Goal: Task Accomplishment & Management: Manage account settings

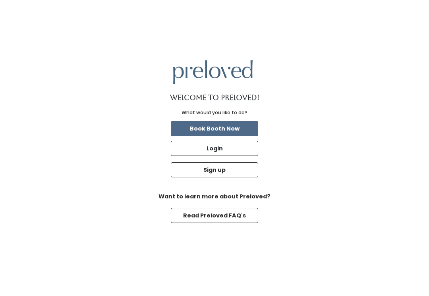
click at [233, 155] on button "Login" at bounding box center [214, 148] width 87 height 15
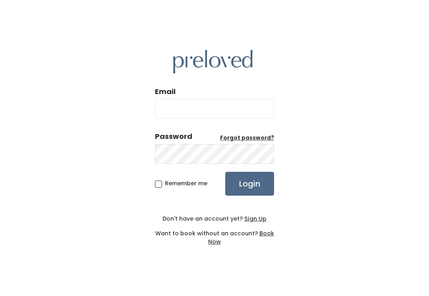
click at [232, 108] on input "Email" at bounding box center [214, 109] width 119 height 20
type input "provo.store@preloved.love"
click at [249, 192] on input "Login" at bounding box center [249, 184] width 49 height 24
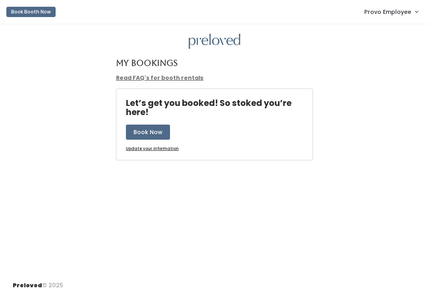
click at [399, 12] on span "Provo Employee" at bounding box center [387, 12] width 47 height 9
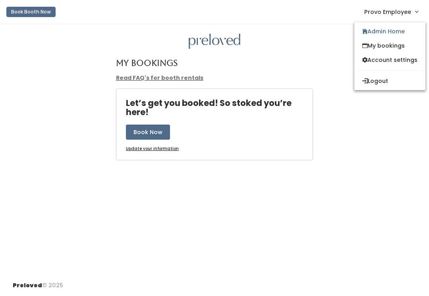
click at [397, 29] on link "Admin Home" at bounding box center [389, 31] width 71 height 14
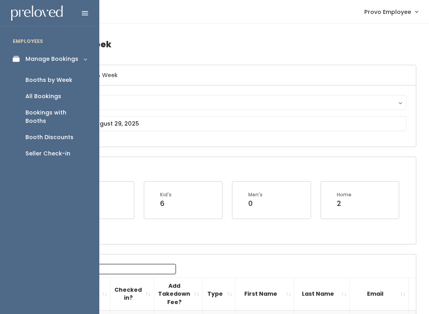
click at [58, 133] on div "Booth Discounts" at bounding box center [49, 137] width 48 height 8
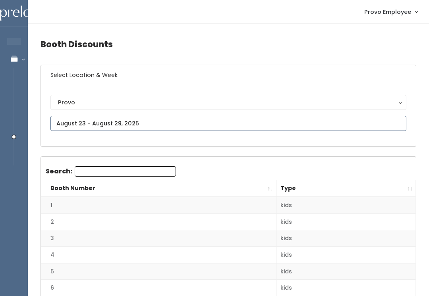
click at [139, 117] on input "text" at bounding box center [228, 123] width 356 height 15
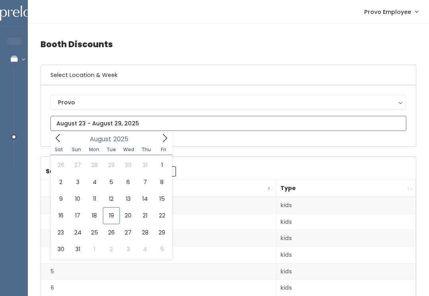
type input "[DATE] to [DATE]"
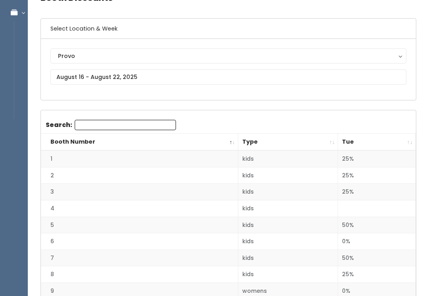
click at [411, 145] on th "Tue" at bounding box center [377, 142] width 78 height 17
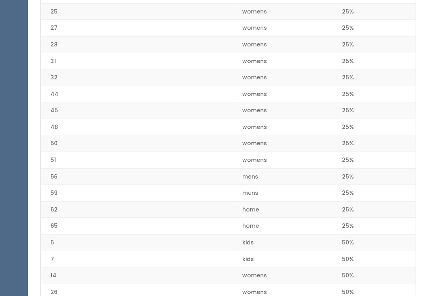
scroll to position [1009, 0]
